Goal: Submit feedback/report problem

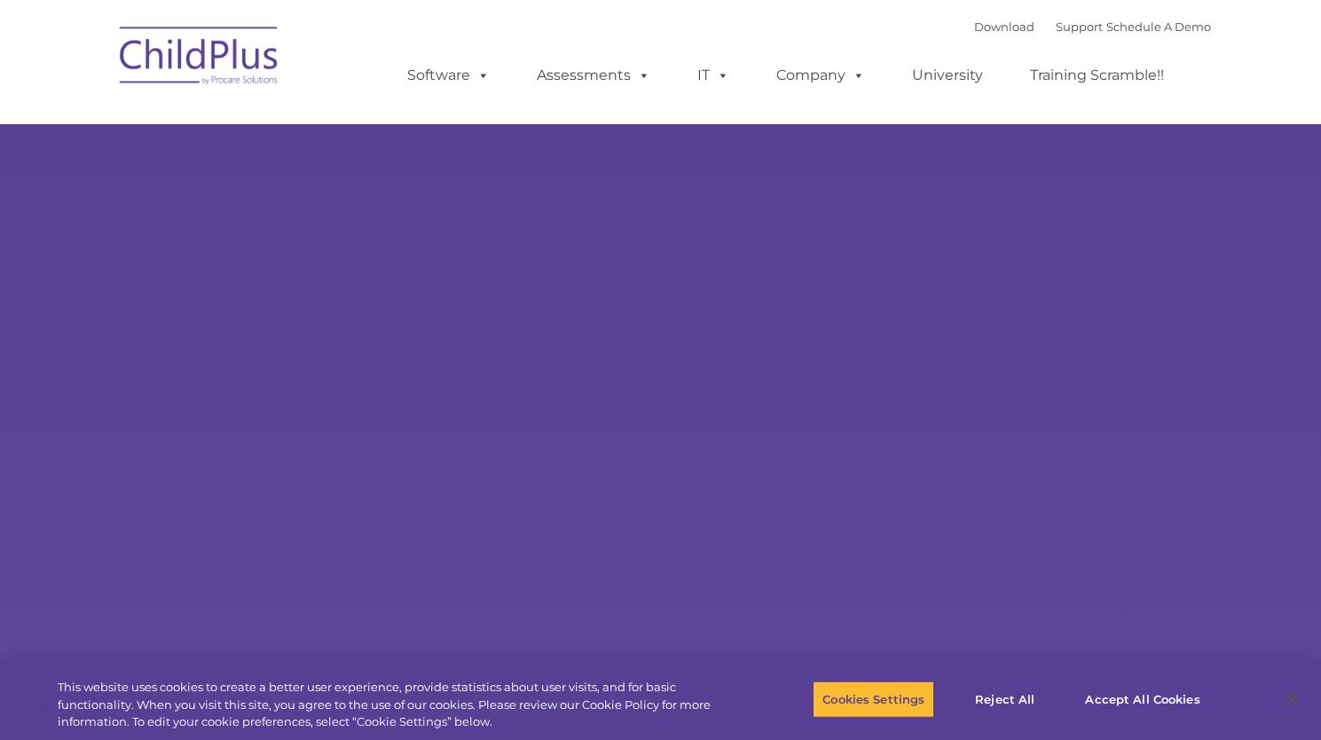
type input ""
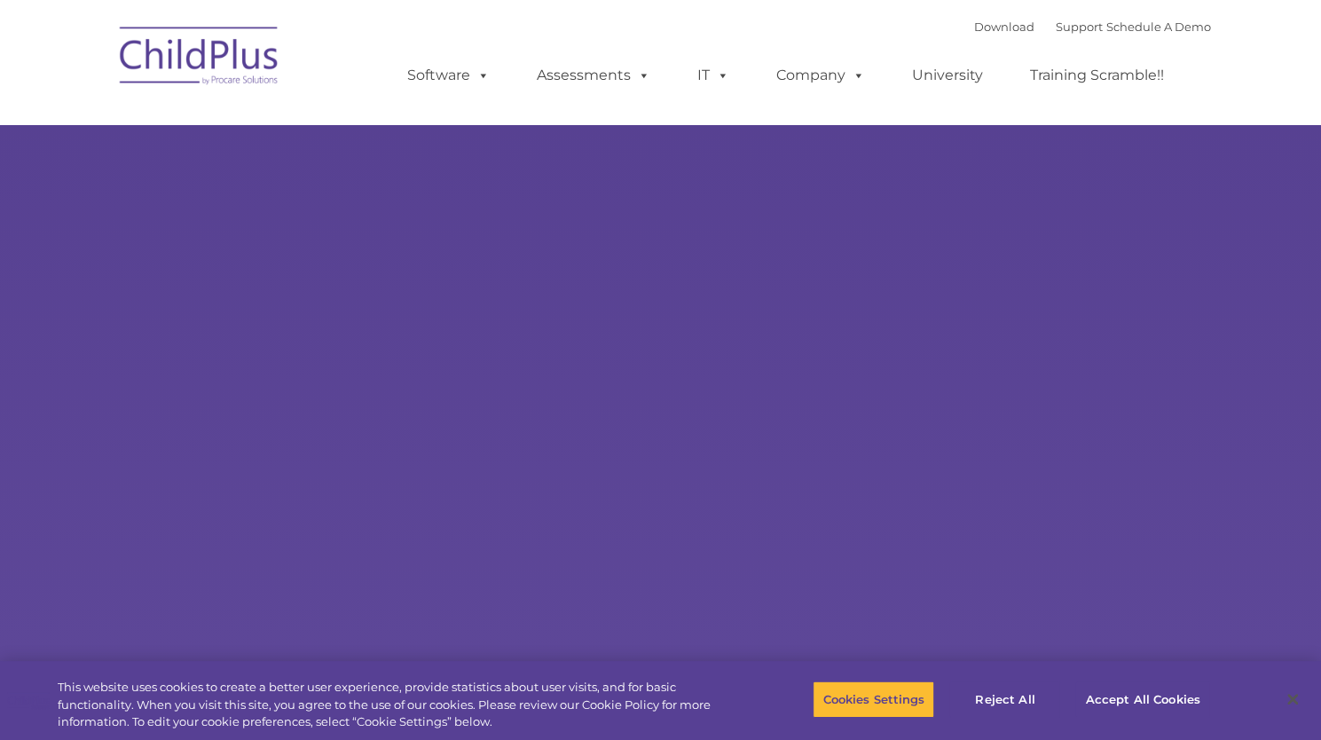
select select "MEDIUM"
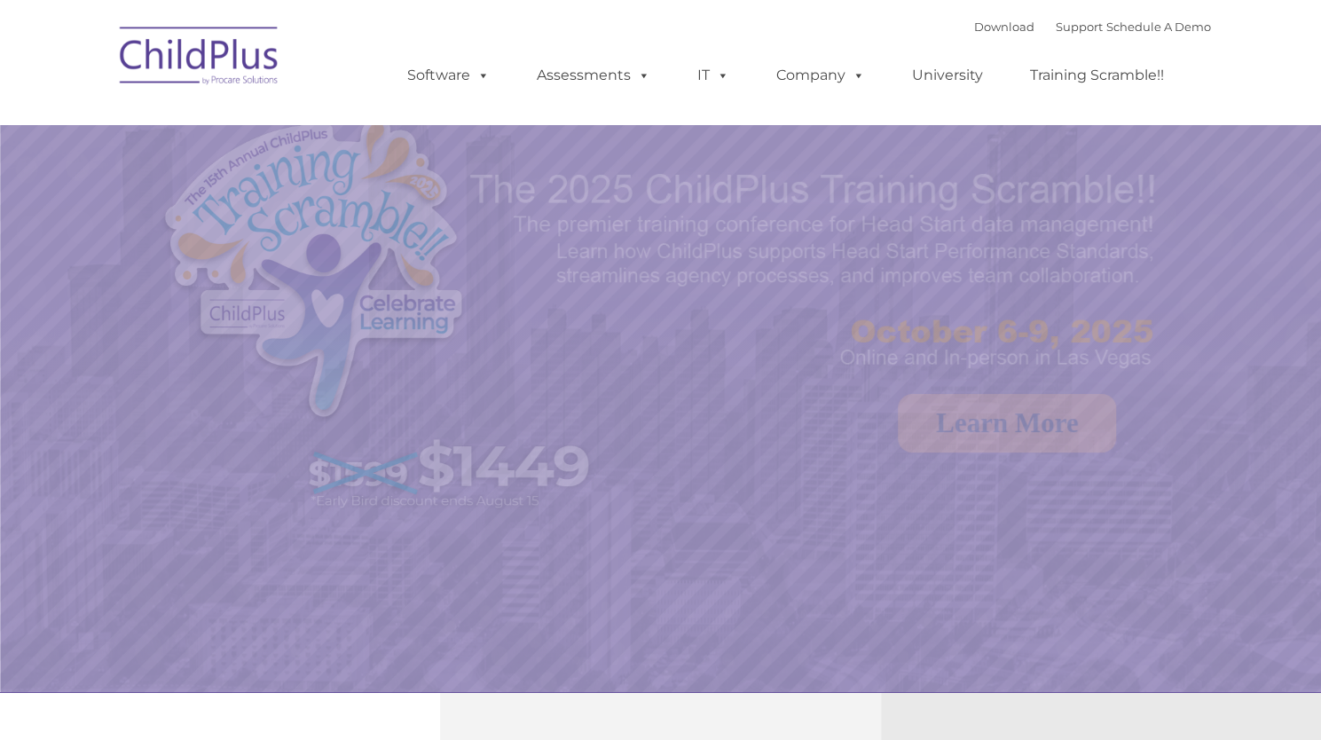
select select "MEDIUM"
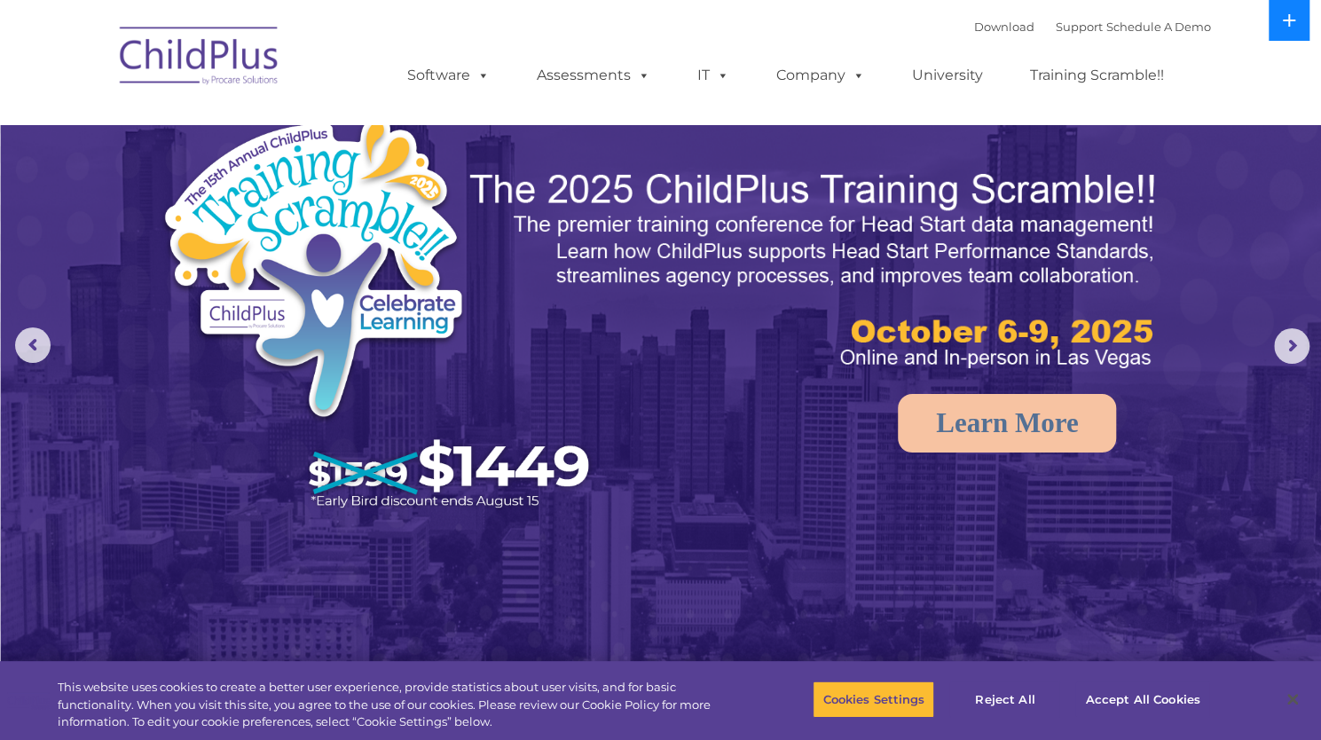
click at [1288, 20] on icon at bounding box center [1288, 20] width 12 height 12
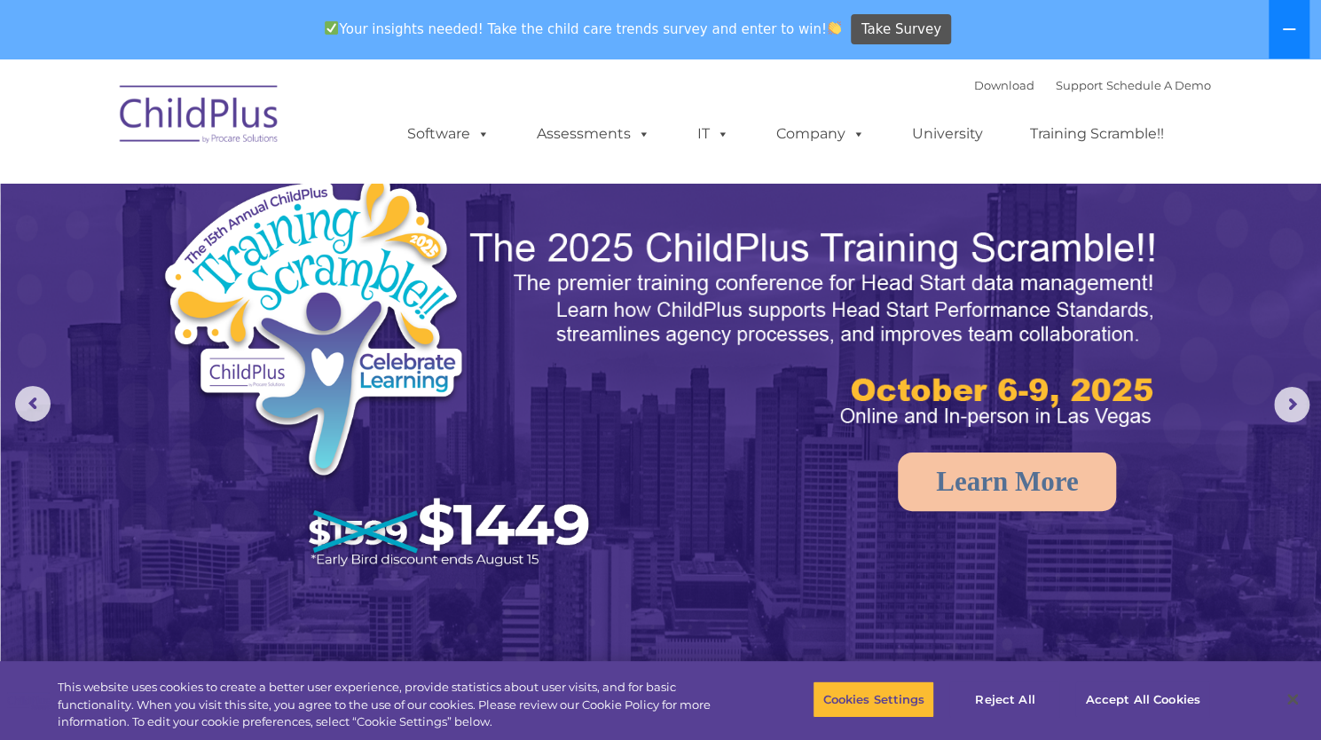
click at [1288, 20] on button at bounding box center [1288, 29] width 41 height 59
